Goal: Task Accomplishment & Management: Use online tool/utility

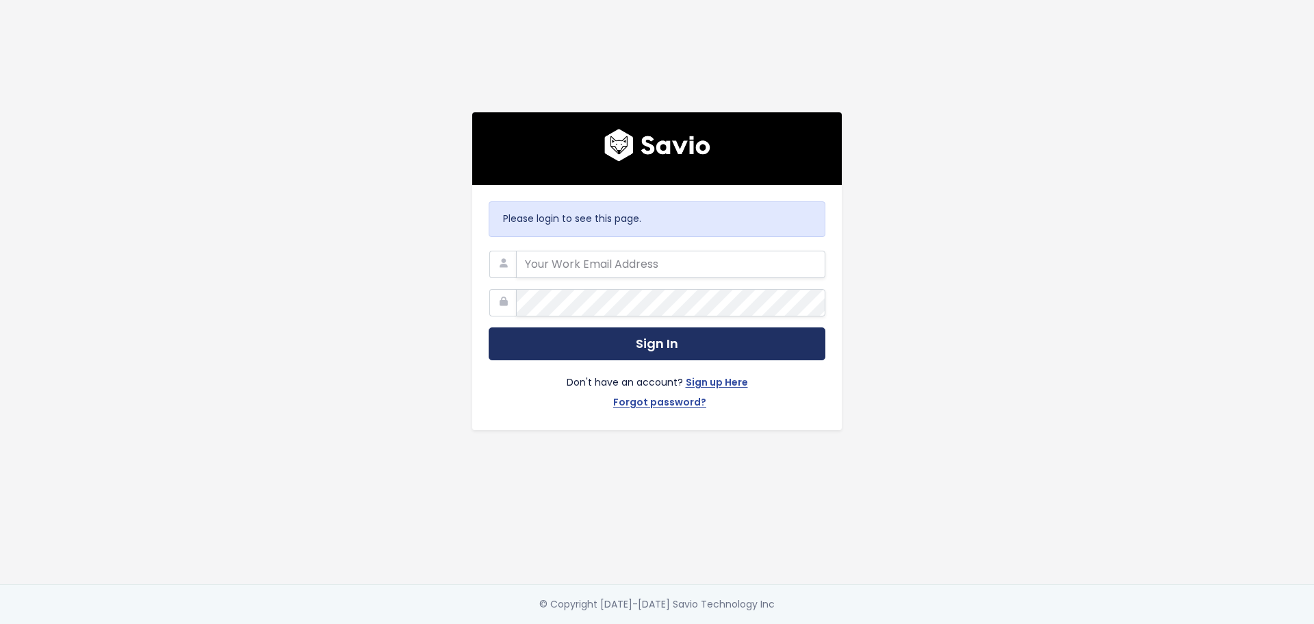
type input "[PERSON_NAME][EMAIL_ADDRESS][PERSON_NAME][DOMAIN_NAME]"
click at [682, 329] on button "Sign In" at bounding box center [657, 344] width 337 height 34
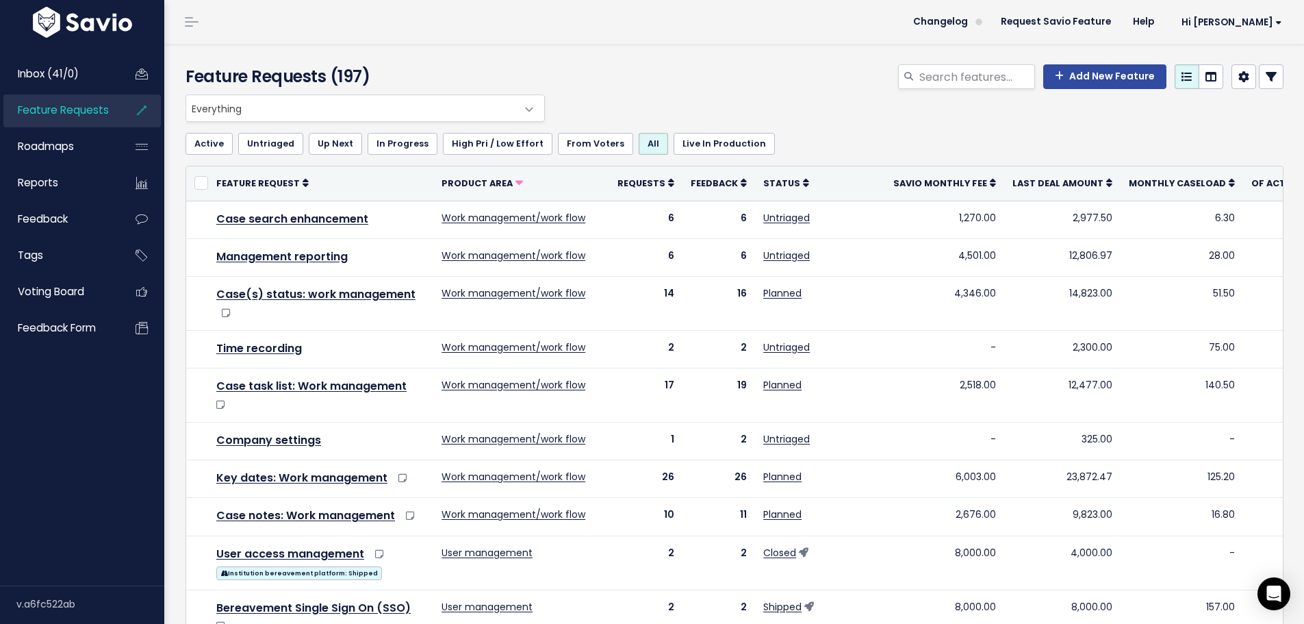
click at [1266, 81] on icon at bounding box center [1271, 76] width 11 height 11
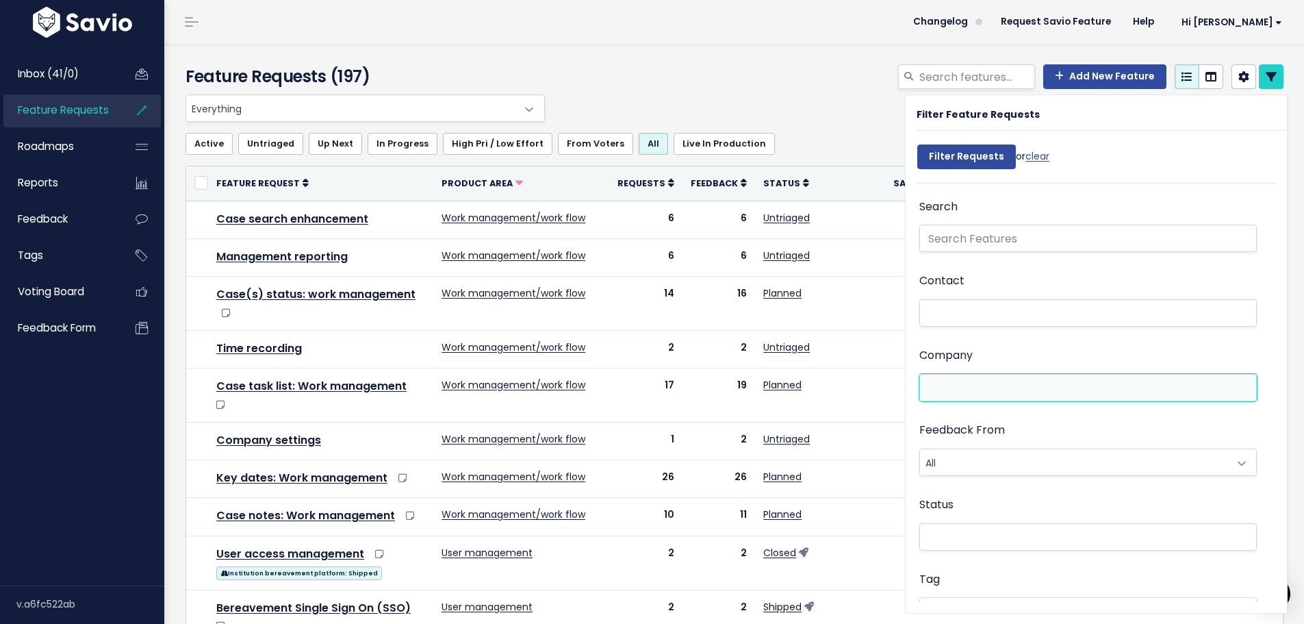
click at [928, 388] on li at bounding box center [1084, 388] width 323 height 14
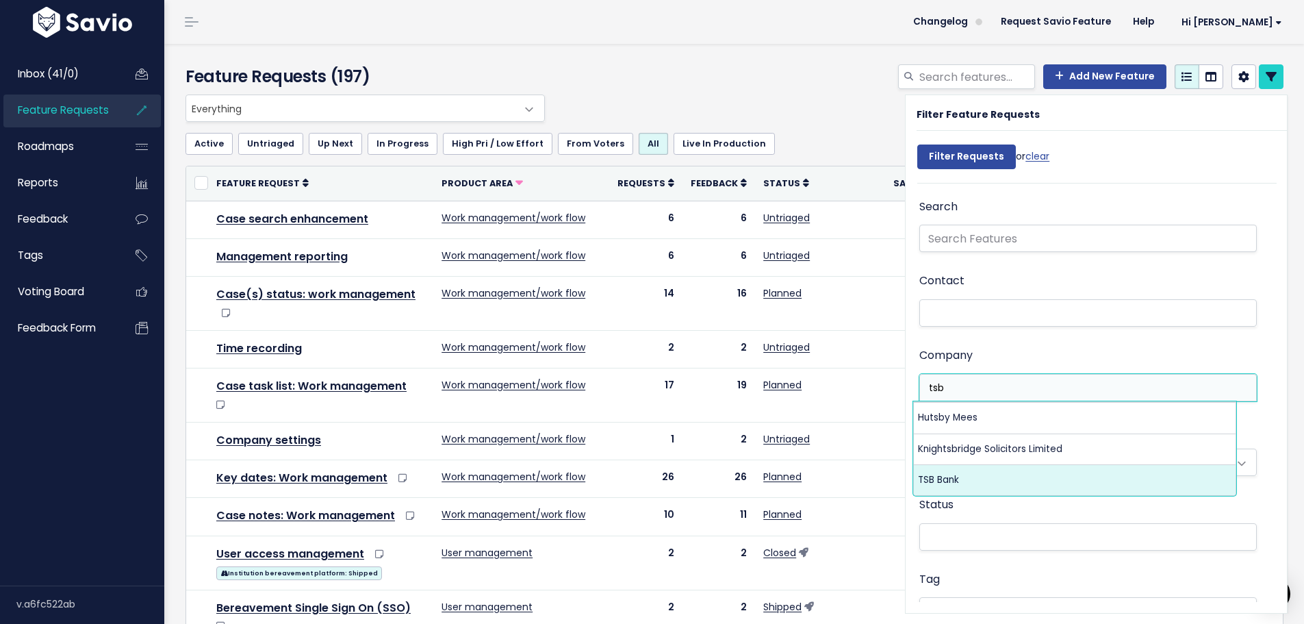
type input "tsb"
select select "6539419"
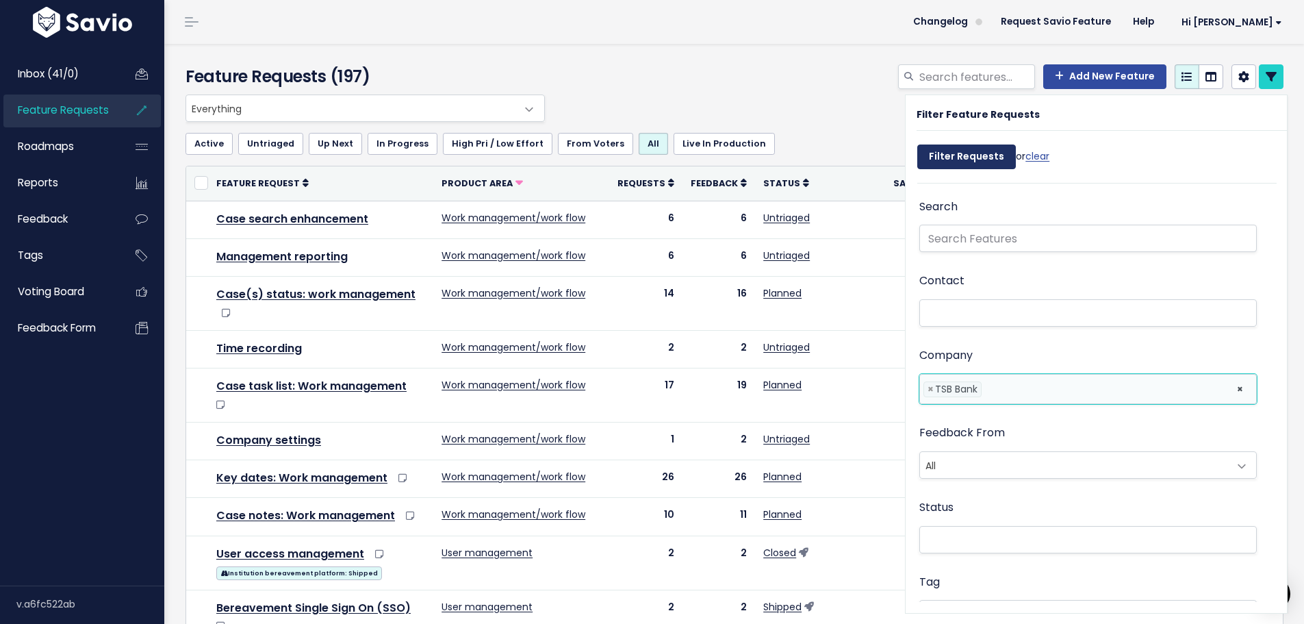
click at [922, 161] on input "Filter Requests" at bounding box center [966, 156] width 99 height 25
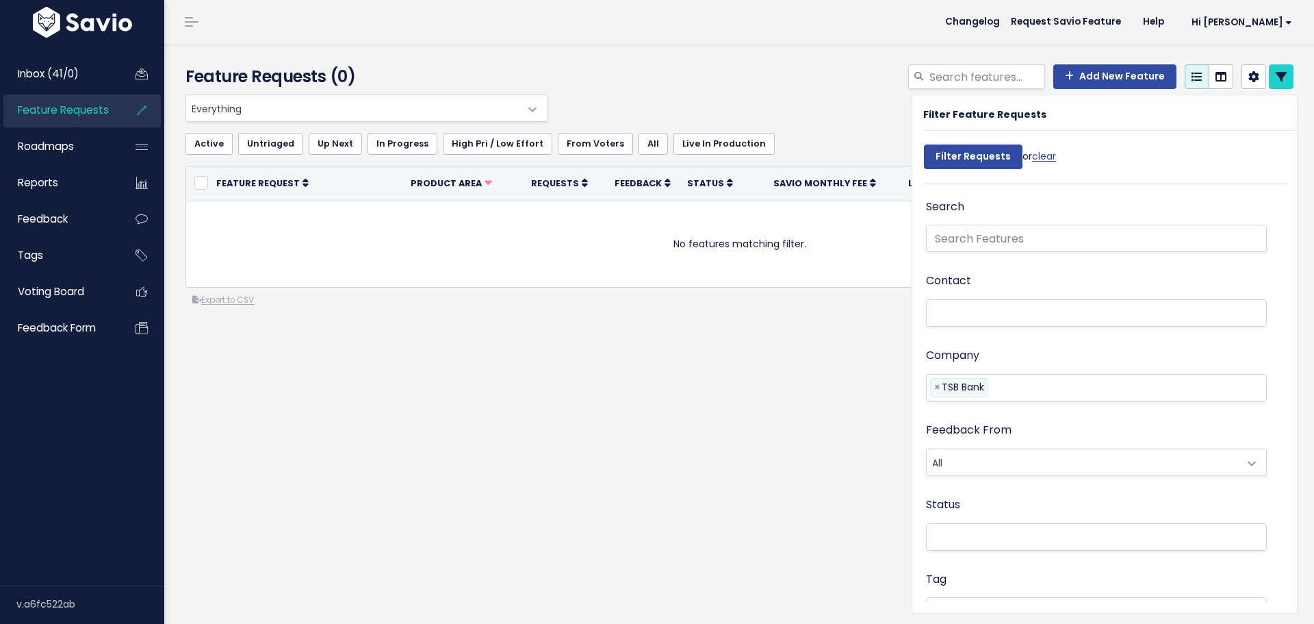
select select
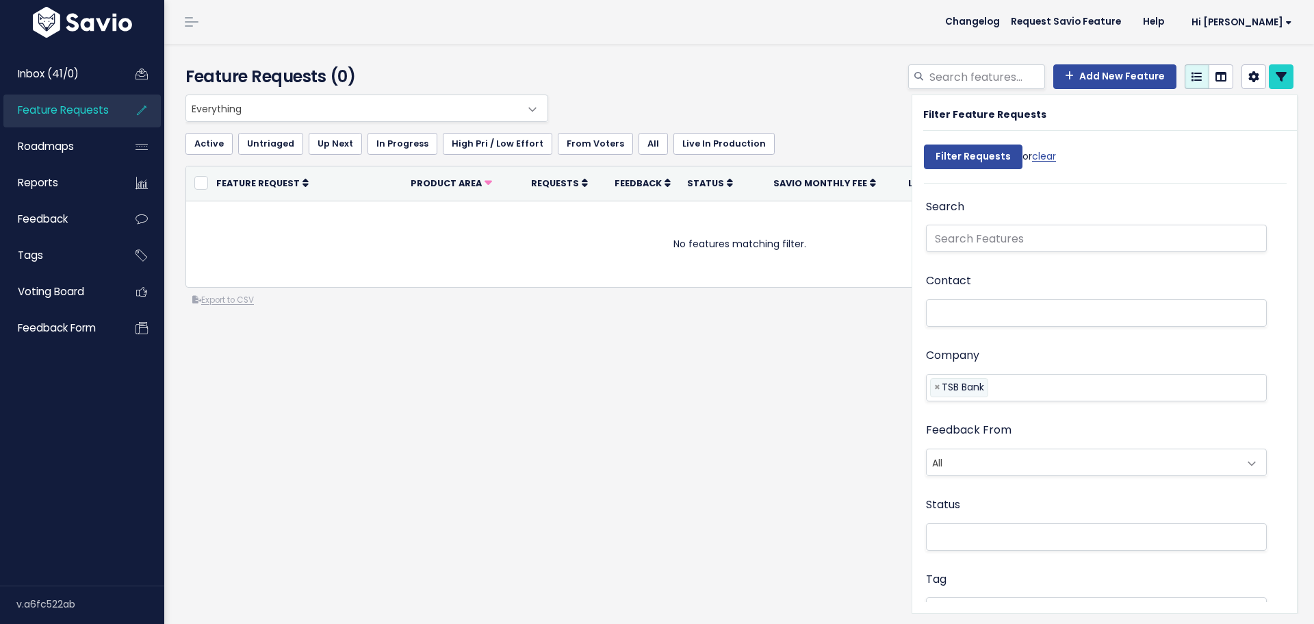
select select
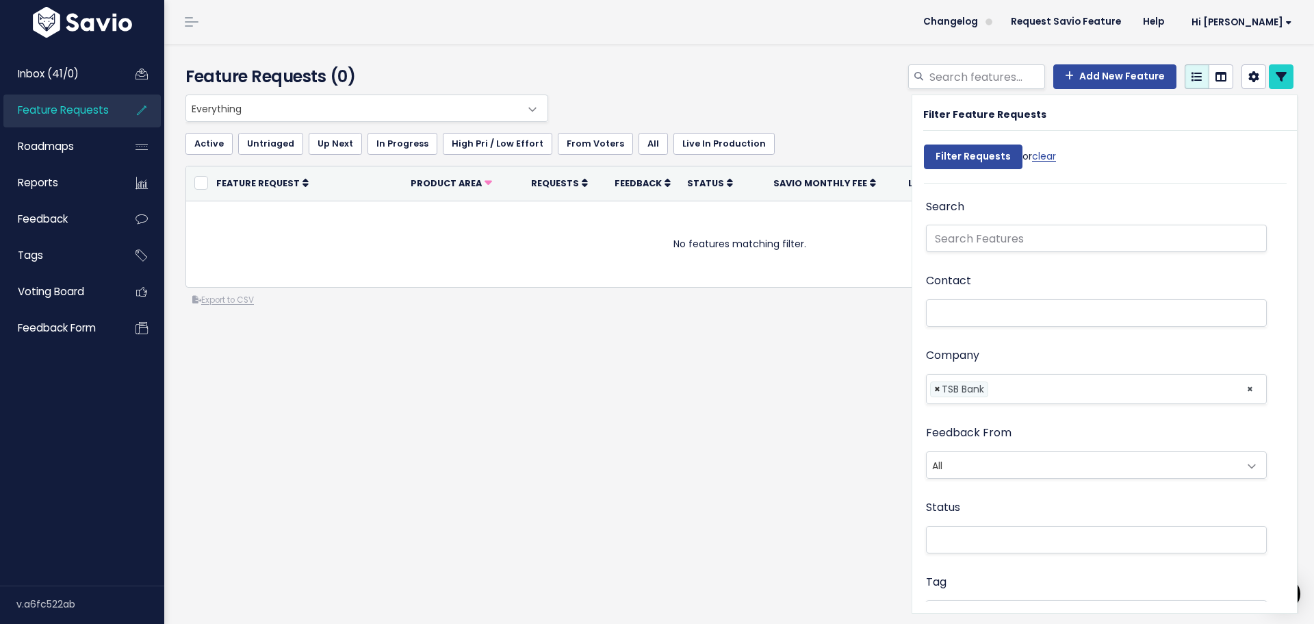
click at [934, 390] on span "×" at bounding box center [937, 389] width 6 height 14
select select
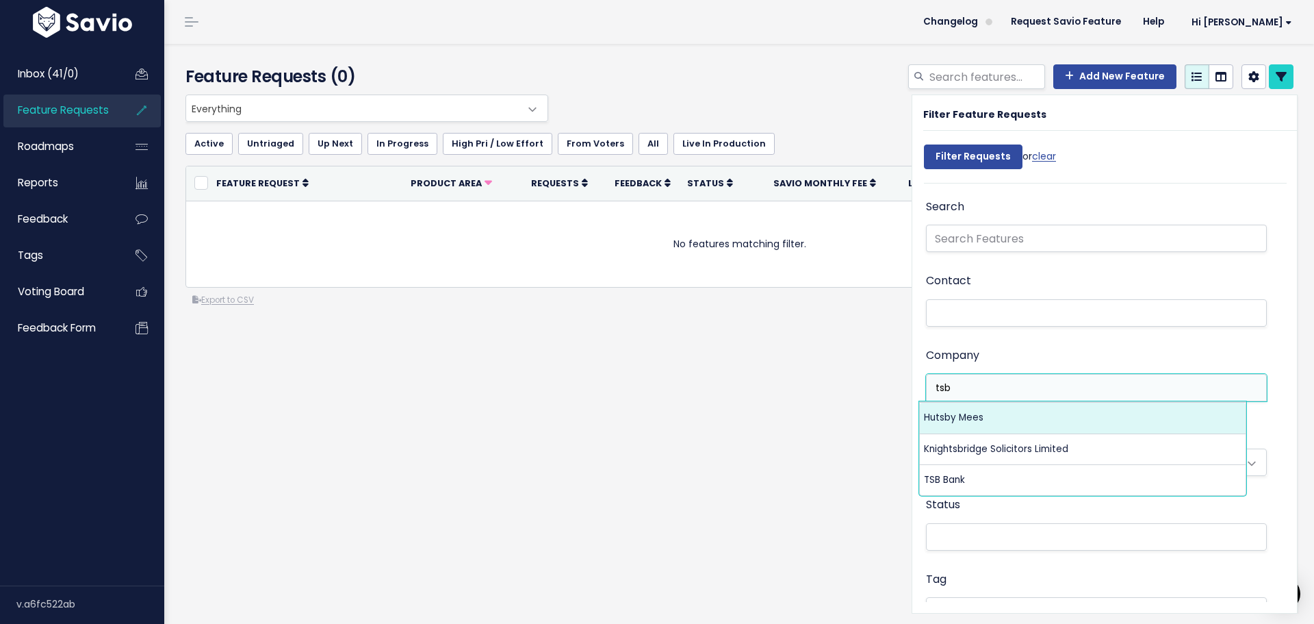
type input "tsb"
drag, startPoint x: 943, startPoint y: 381, endPoint x: 897, endPoint y: 380, distance: 46.6
click at [897, 380] on div "Everything Any Product: Any Product Area Any Product: No Product Area No Produc…" at bounding box center [743, 255] width 1136 height 322
click at [943, 387] on input "tsb" at bounding box center [944, 388] width 29 height 14
click at [943, 387] on input "search" at bounding box center [944, 388] width 29 height 14
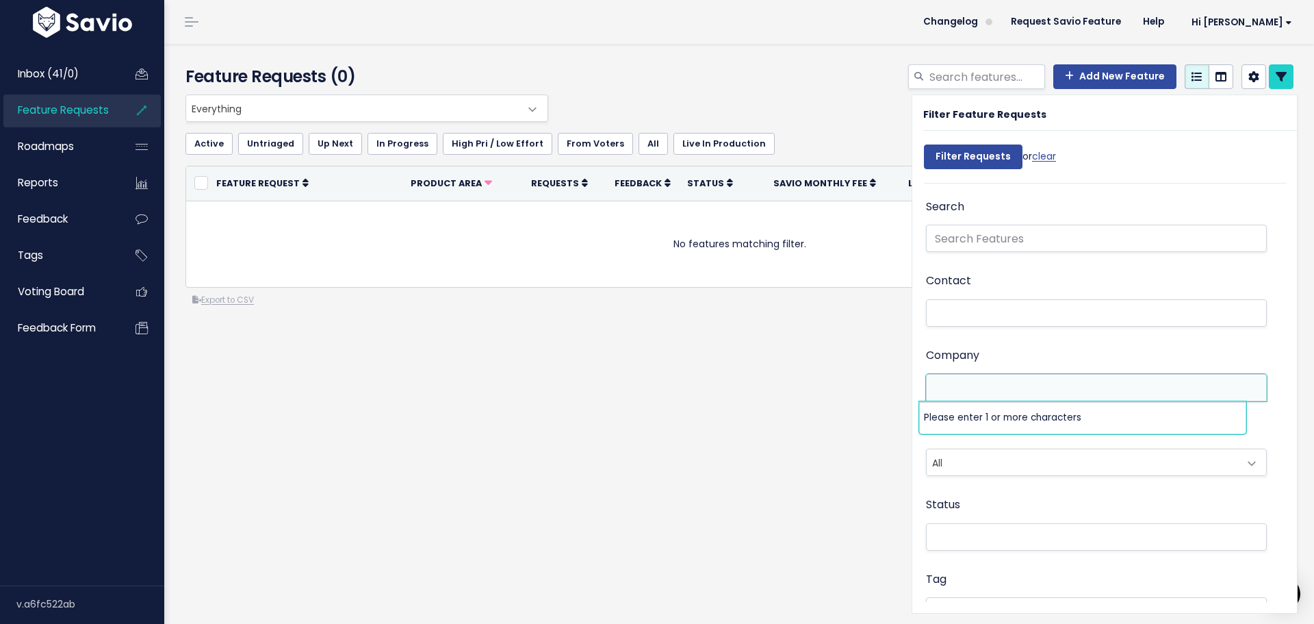
click at [774, 401] on div "Everything Any Product: Any Product Area Any Product: No Product Area No Produc…" at bounding box center [739, 255] width 1129 height 322
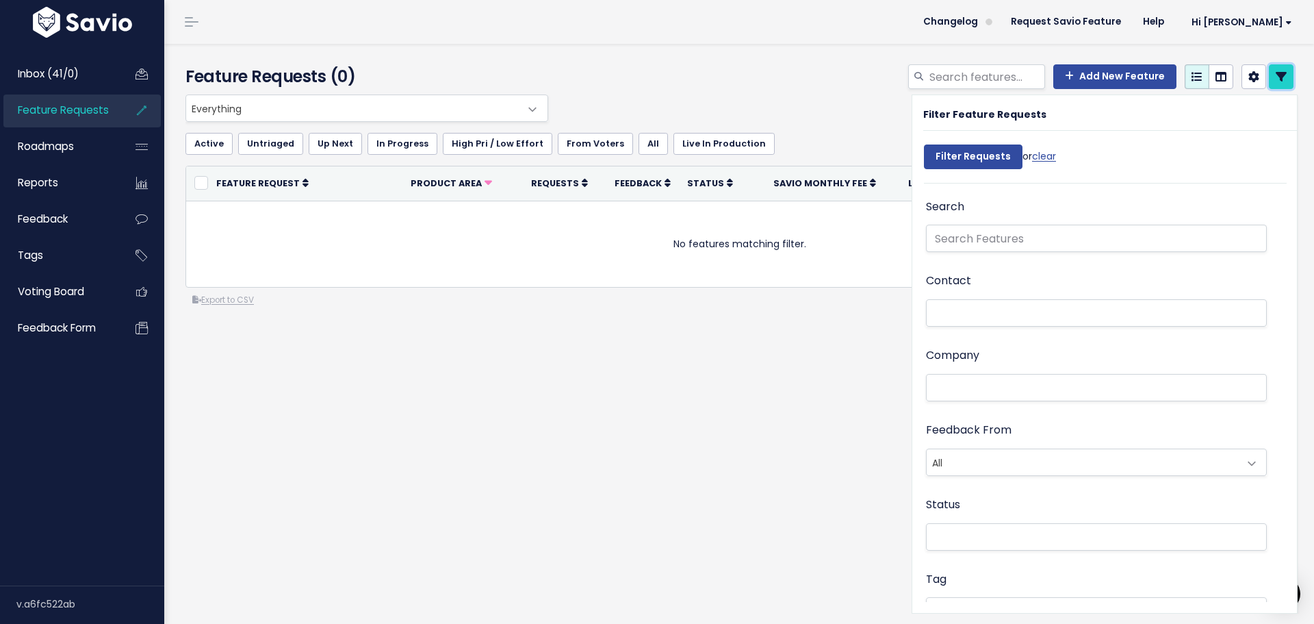
click at [1276, 74] on icon at bounding box center [1281, 76] width 11 height 11
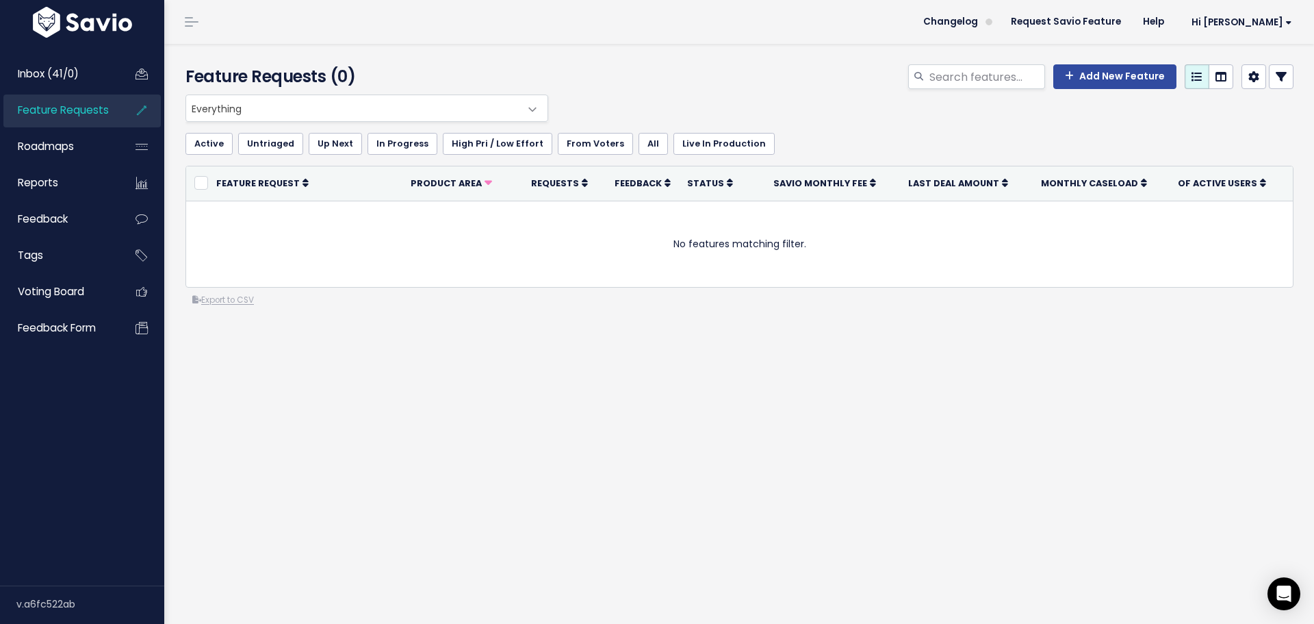
click at [676, 82] on div "Add New Feature" at bounding box center [928, 79] width 753 height 30
